Goal: Task Accomplishment & Management: Manage account settings

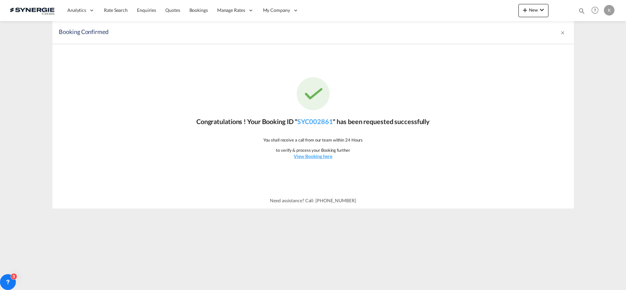
click at [565, 32] on md-icon "icon-close" at bounding box center [562, 32] width 5 height 5
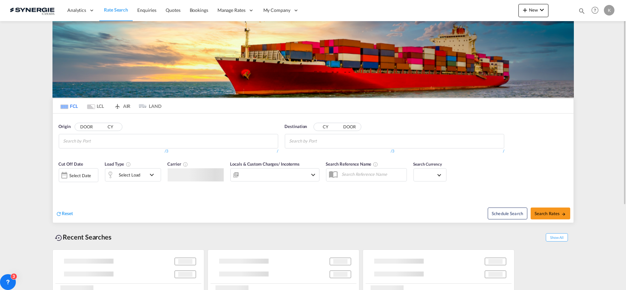
click at [580, 10] on md-icon "icon-magnify" at bounding box center [581, 10] width 7 height 7
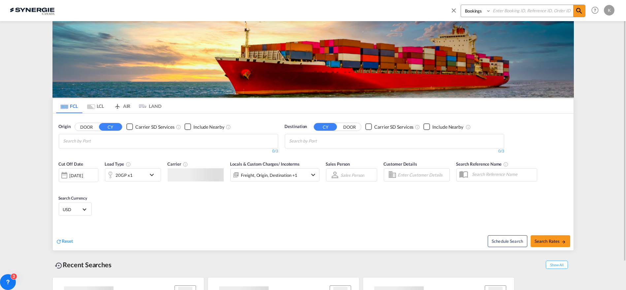
click at [476, 13] on select "Bookings Quotes Enquiries" at bounding box center [476, 11] width 31 height 12
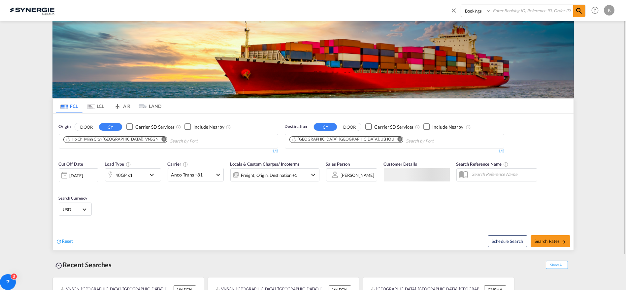
select select "Quotes"
click at [461, 5] on select "Bookings Quotes Enquiries" at bounding box center [476, 11] width 31 height 12
click at [506, 11] on input at bounding box center [532, 11] width 82 height 12
type input "14257"
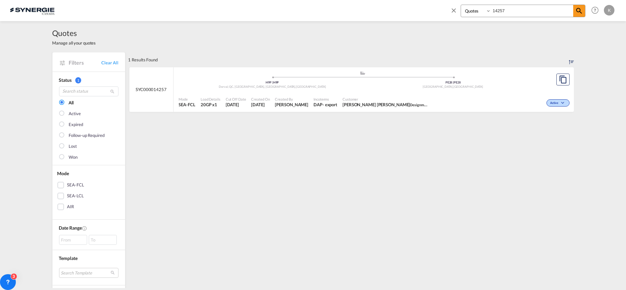
click at [346, 101] on span "Customer" at bounding box center [386, 99] width 86 height 5
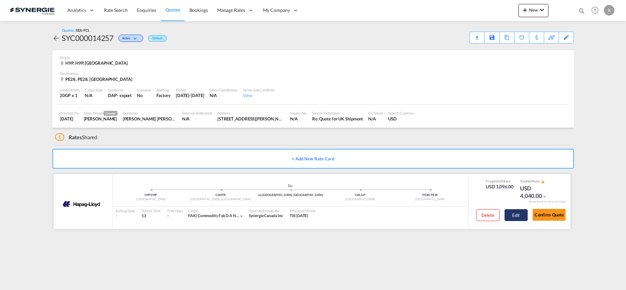
click at [512, 214] on button "Edit" at bounding box center [516, 215] width 23 height 12
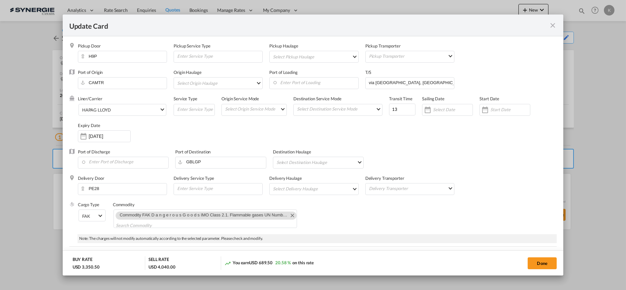
scroll to position [73, 0]
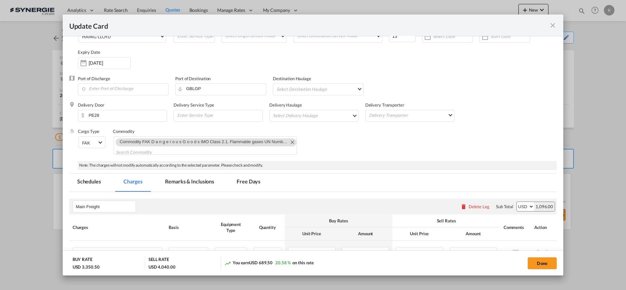
select select "per container"
select select "per B/L"
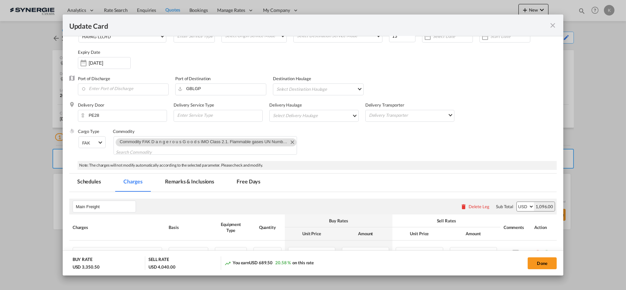
select select "per B/L"
select select "per shipment"
select select "per container"
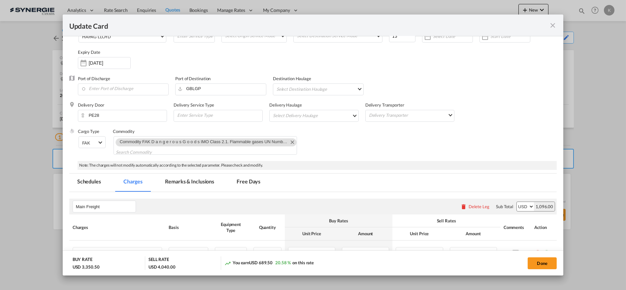
select select "per container"
select select "per B/L"
select select "per container"
select select "per B/L"
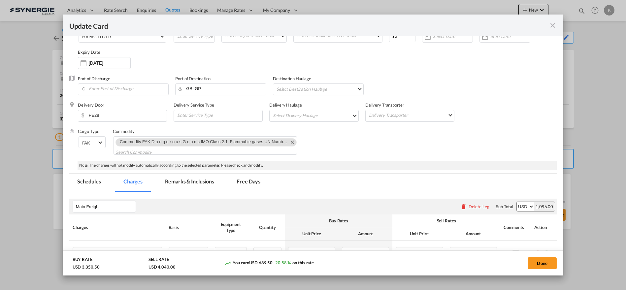
select select "per B/L"
select select "per container"
click at [187, 181] on md-tab-item "Remarks & Inclusions" at bounding box center [189, 183] width 65 height 18
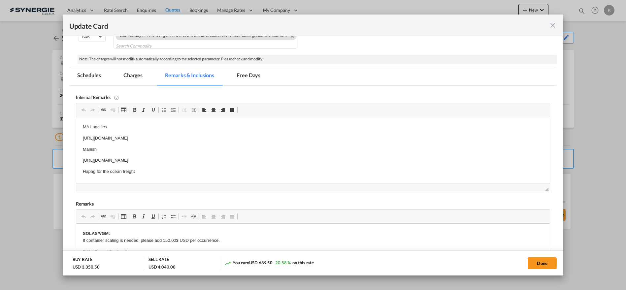
scroll to position [0, 0]
drag, startPoint x: 251, startPoint y: 137, endPoint x: 147, endPoint y: 237, distance: 144.3
click at [76, 120] on html "MA Logistics [URL][DOMAIN_NAME] Manish [URL][DOMAIN_NAME] Hapag for the ocean f…" at bounding box center [313, 149] width 474 height 65
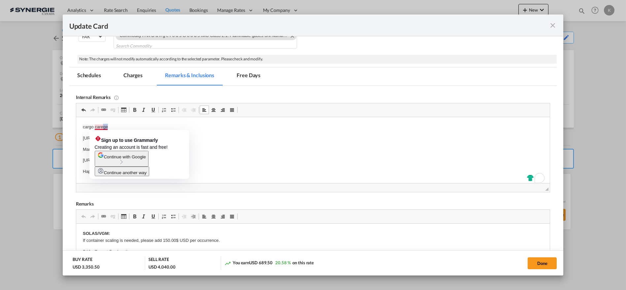
drag, startPoint x: 103, startPoint y: 129, endPoint x: 108, endPoint y: 129, distance: 5.0
click at [108, 129] on p "cargo carege" at bounding box center [313, 127] width 461 height 7
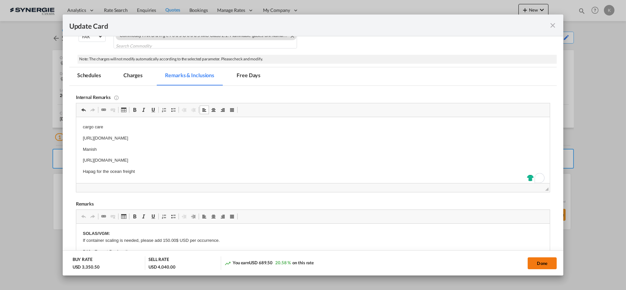
click at [535, 261] on button "Done" at bounding box center [542, 263] width 29 height 12
type input "[DATE]"
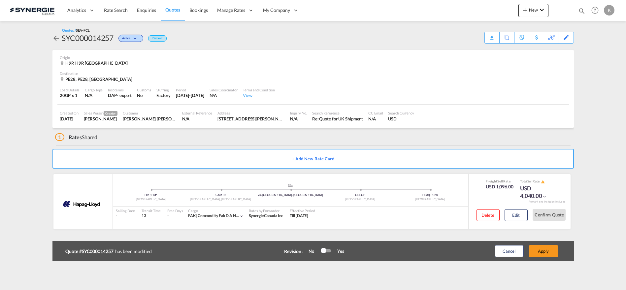
scroll to position [143, 0]
click at [550, 252] on button "Apply" at bounding box center [543, 251] width 29 height 12
